Goal: Use online tool/utility: Utilize a website feature to perform a specific function

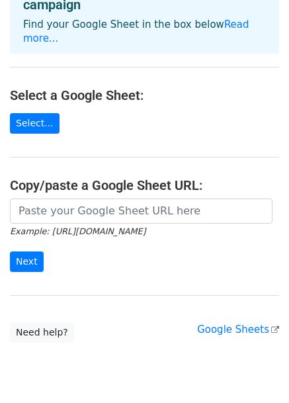
scroll to position [102, 0]
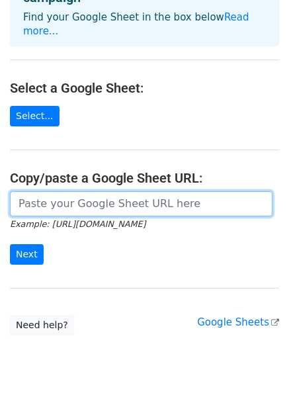
click at [56, 191] on input "url" at bounding box center [141, 203] width 262 height 25
paste input "[URL][DOMAIN_NAME]"
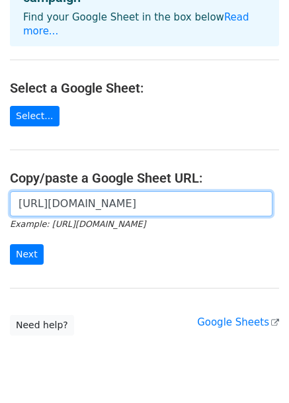
scroll to position [0, 281]
type input "[URL][DOMAIN_NAME]"
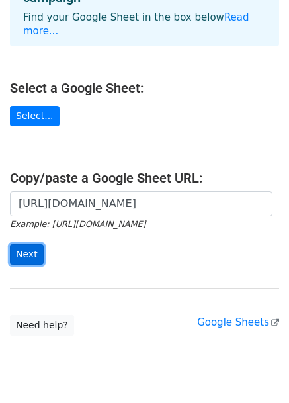
scroll to position [0, 0]
click at [22, 244] on input "Next" at bounding box center [27, 254] width 34 height 20
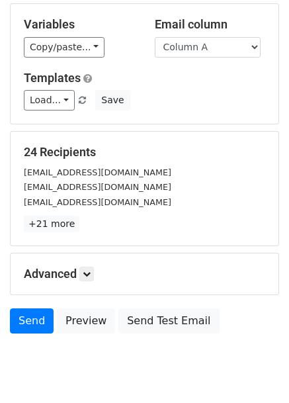
scroll to position [161, 0]
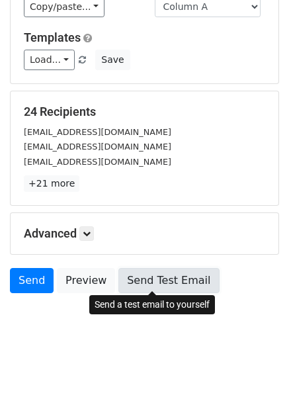
click at [131, 277] on link "Send Test Email" at bounding box center [168, 280] width 100 height 25
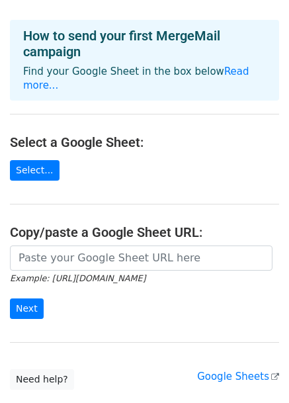
scroll to position [124, 0]
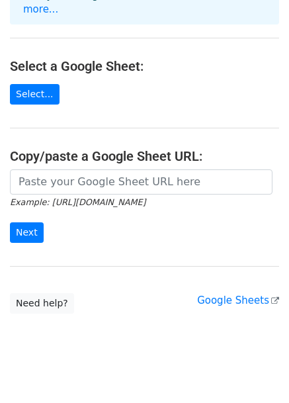
click at [95, 197] on small "Example: https://docs.google.com/spreadsheets/d/abc/edit" at bounding box center [78, 202] width 136 height 10
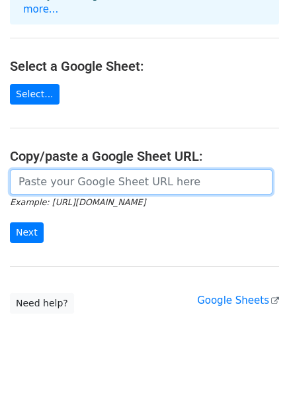
click at [86, 174] on input "url" at bounding box center [141, 181] width 262 height 25
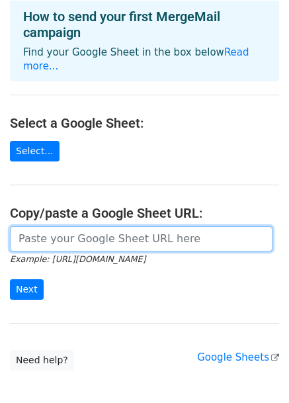
scroll to position [61, 0]
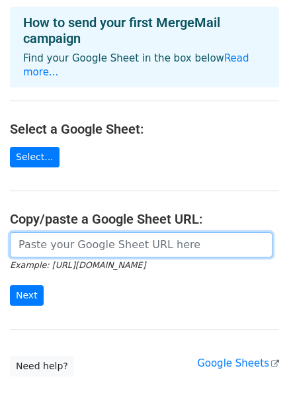
click at [108, 232] on input "url" at bounding box center [141, 244] width 262 height 25
paste input "https://docs.google.com/spreadsheets/d/1MuaNGUxqZAHnYFA-rkcivppmvvTixfvyqzwxa-x…"
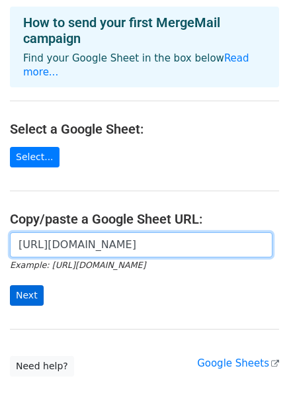
type input "https://docs.google.com/spreadsheets/d/1MuaNGUxqZAHnYFA-rkcivppmvvTixfvyqzwxa-x…"
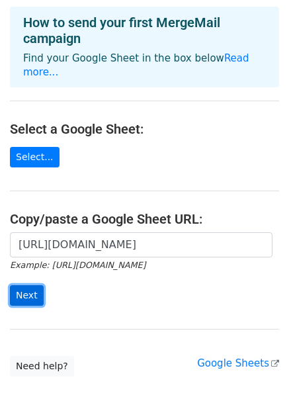
scroll to position [0, 0]
click at [21, 285] on input "Next" at bounding box center [27, 295] width 34 height 20
